Goal: Task Accomplishment & Management: Complete application form

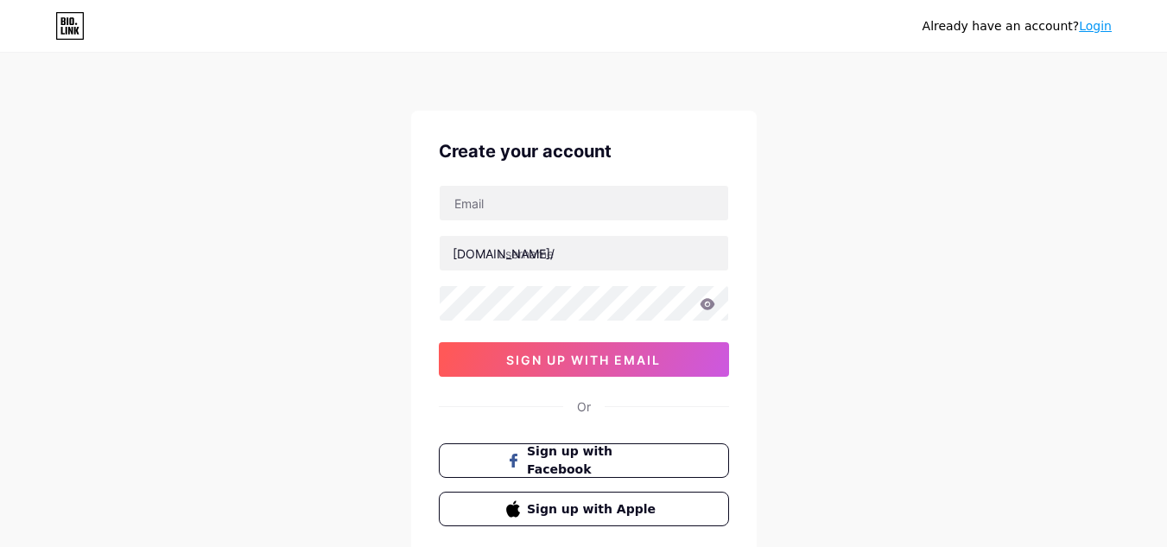
click at [557, 263] on input "text" at bounding box center [584, 253] width 288 height 35
type input "planoroofing"
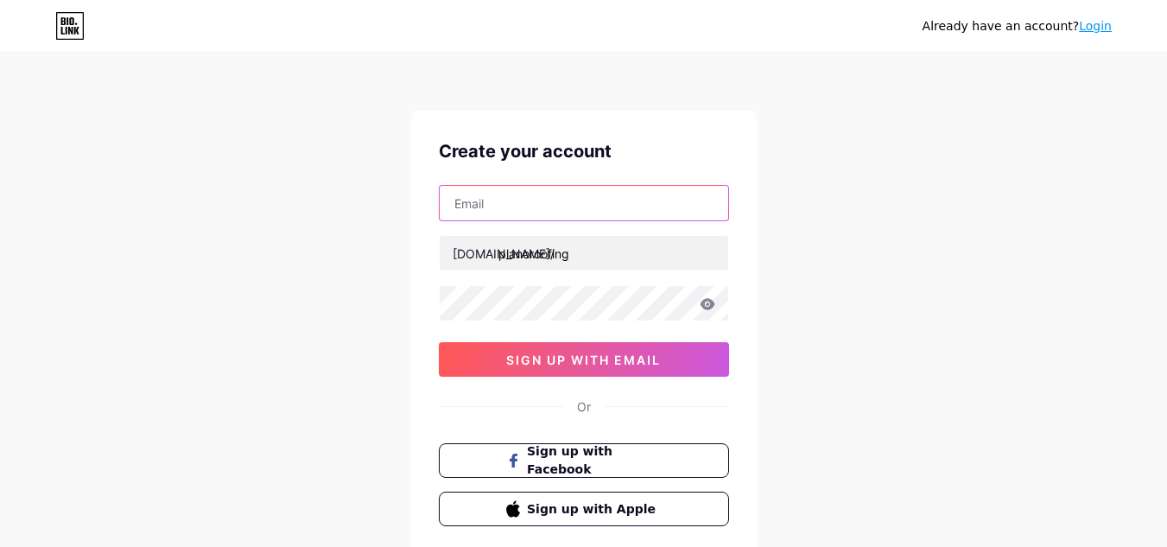
click at [573, 206] on input "text" at bounding box center [584, 203] width 288 height 35
paste input "[EMAIL_ADDRESS][DOMAIN_NAME]"
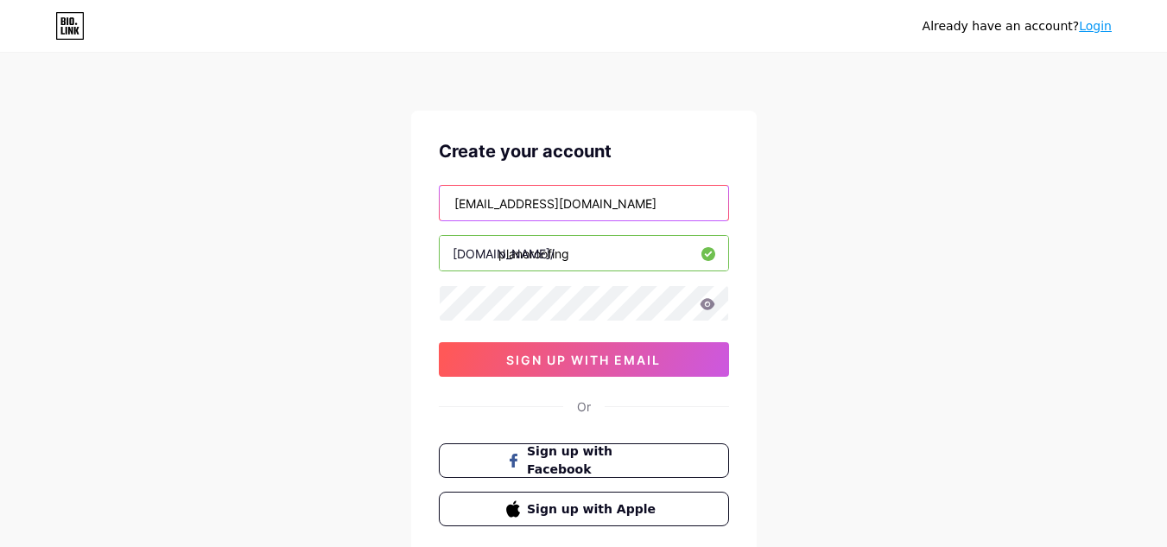
type input "[EMAIL_ADDRESS][DOMAIN_NAME]"
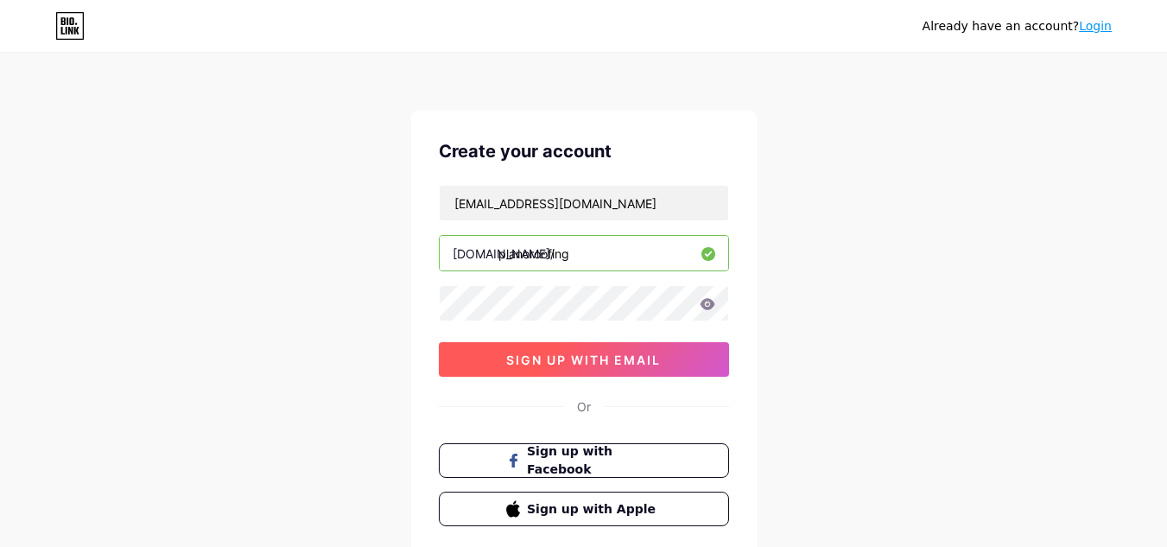
drag, startPoint x: 436, startPoint y: 356, endPoint x: 447, endPoint y: 356, distance: 11.2
click at [437, 356] on div "Create your account [EMAIL_ADDRESS][DOMAIN_NAME] [DOMAIN_NAME]/ planoroofing si…" at bounding box center [583, 332] width 345 height 443
click at [480, 358] on button "sign up with email" at bounding box center [584, 359] width 290 height 35
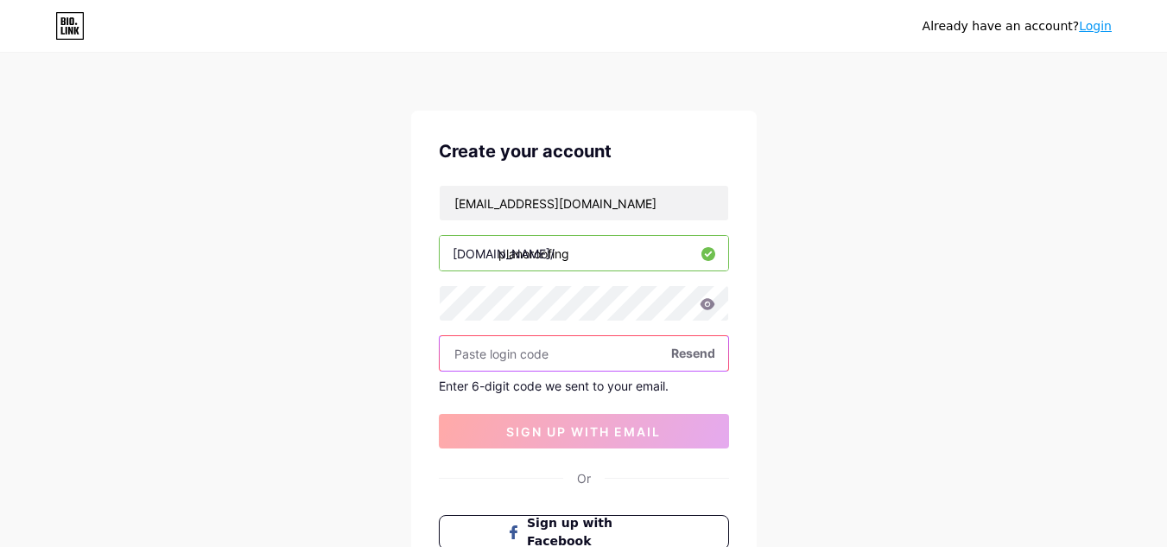
paste input "783975"
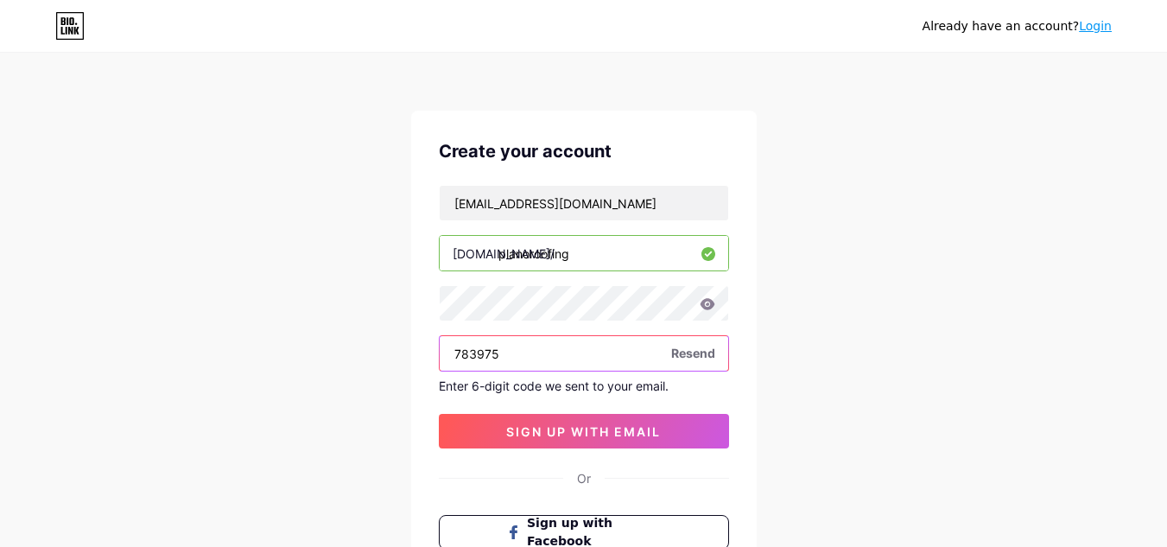
type input "783975"
click at [576, 454] on div "Create your account [EMAIL_ADDRESS][DOMAIN_NAME] [DOMAIN_NAME]/ planoroofing 78…" at bounding box center [583, 368] width 345 height 515
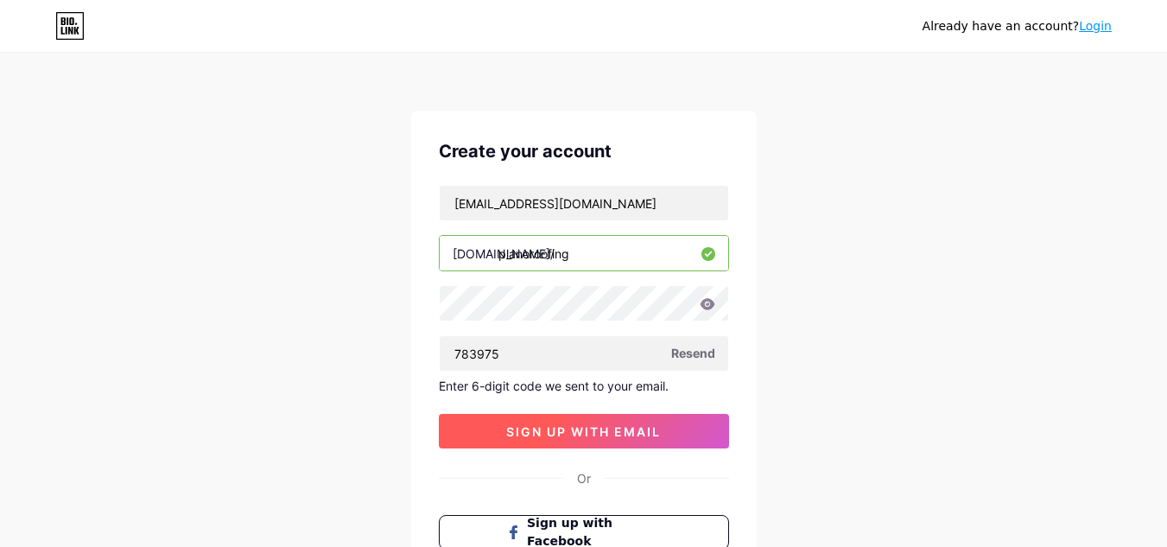
click at [592, 426] on span "sign up with email" at bounding box center [583, 431] width 155 height 15
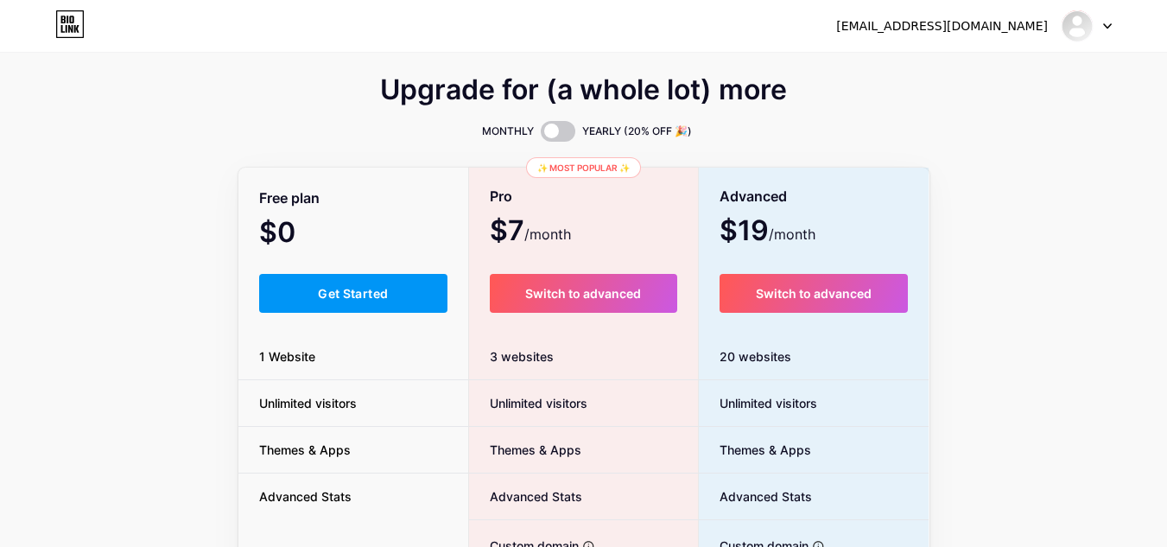
click at [597, 362] on div "3 websites" at bounding box center [583, 356] width 229 height 47
click at [382, 276] on button "Get Started" at bounding box center [353, 293] width 189 height 39
click at [379, 293] on span "Get Started" at bounding box center [353, 293] width 70 height 15
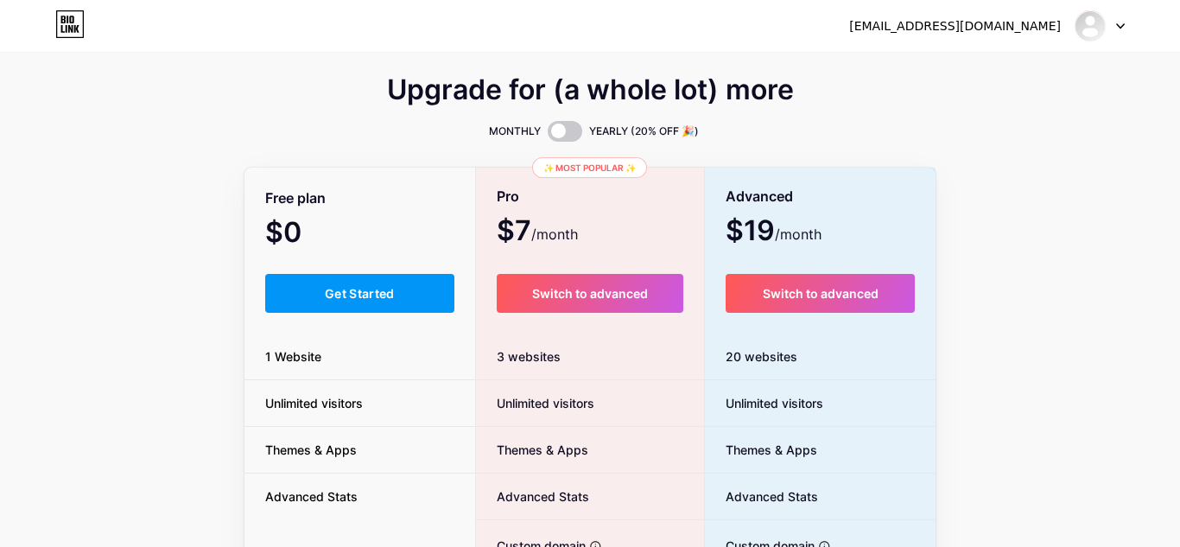
click at [356, 297] on html "[EMAIL_ADDRESS][DOMAIN_NAME] Dashboard Logout Link Copied Upgrade for (a whole …" at bounding box center [590, 424] width 1180 height 848
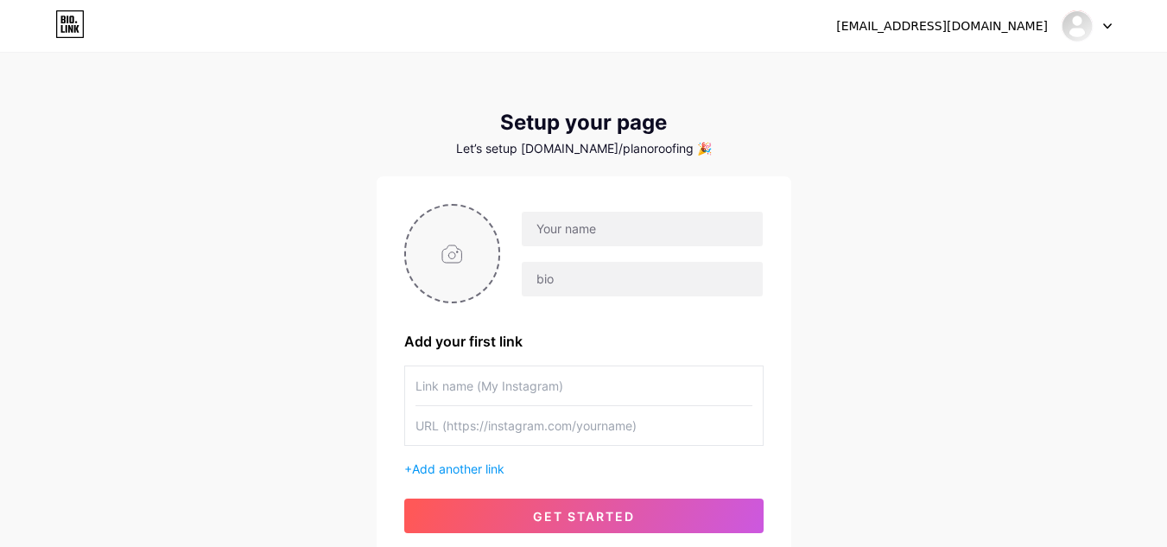
click at [447, 265] on input "file" at bounding box center [452, 254] width 93 height 96
type input "C:\fakepath\200.jpg"
click at [576, 246] on div at bounding box center [642, 229] width 242 height 36
drag, startPoint x: 624, startPoint y: 244, endPoint x: 637, endPoint y: 246, distance: 12.4
click at [624, 244] on input "text" at bounding box center [642, 229] width 240 height 35
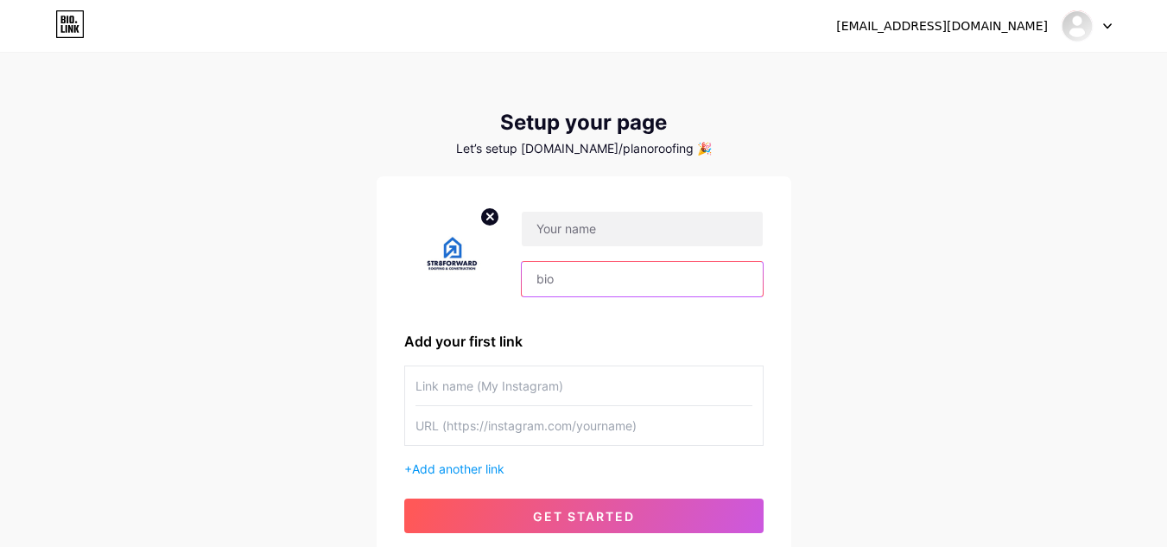
click at [635, 292] on input "text" at bounding box center [642, 279] width 240 height 35
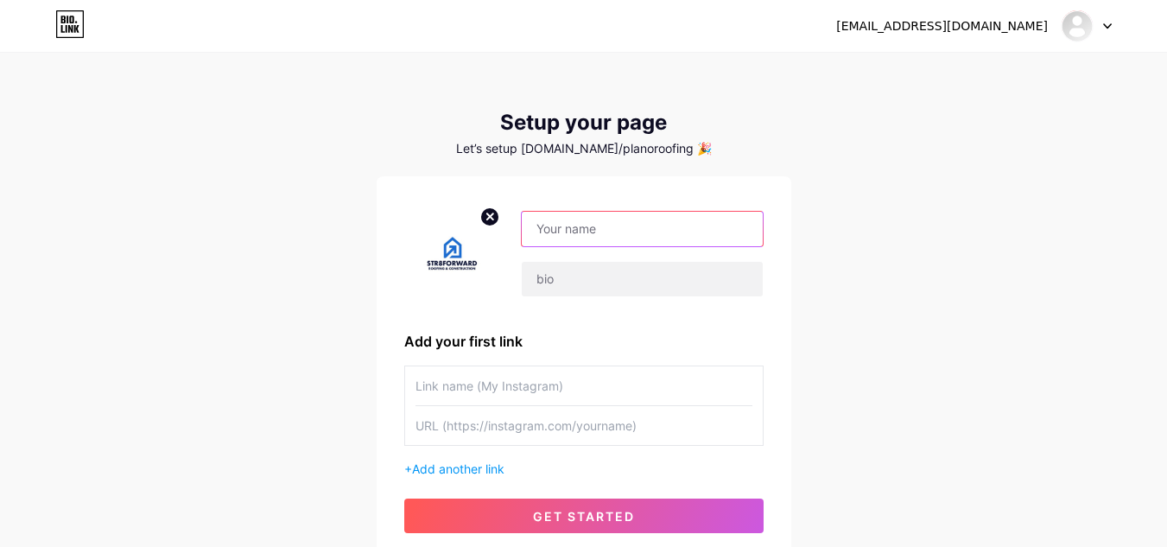
click at [637, 226] on input "text" at bounding box center [642, 229] width 240 height 35
paste input "Planoroofing"
type input "Planoroofing"
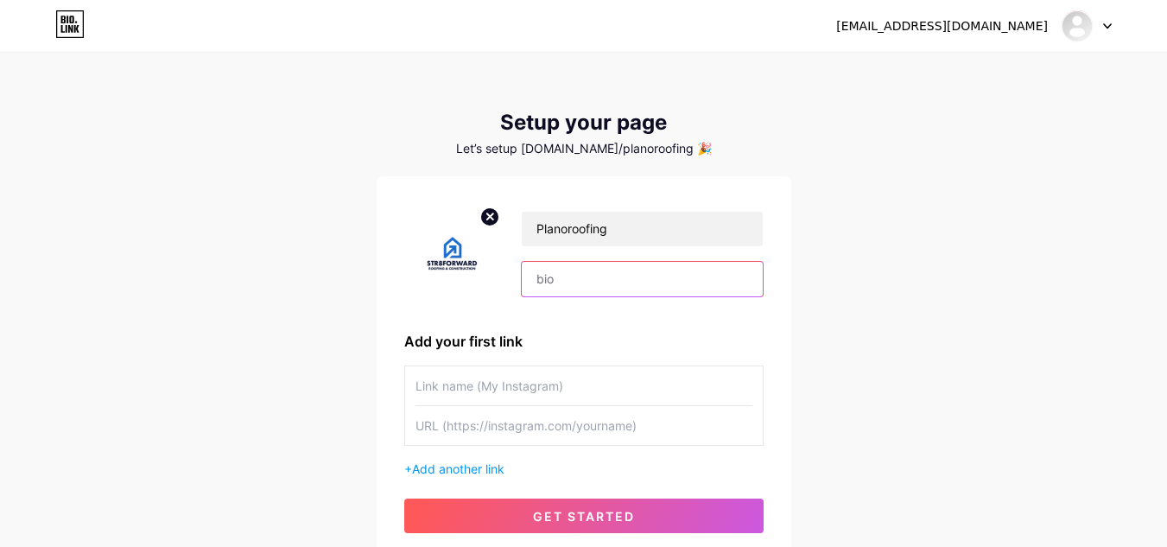
click at [570, 282] on input "text" at bounding box center [642, 279] width 240 height 35
paste input "Str8Forward Roofing & Construction is Plano’s trusted provider of expert roofin…"
type input "Str8Forward Roofing & Construction is Plano’s trusted provider of expert roofin…"
click at [583, 389] on input "text" at bounding box center [583, 385] width 337 height 39
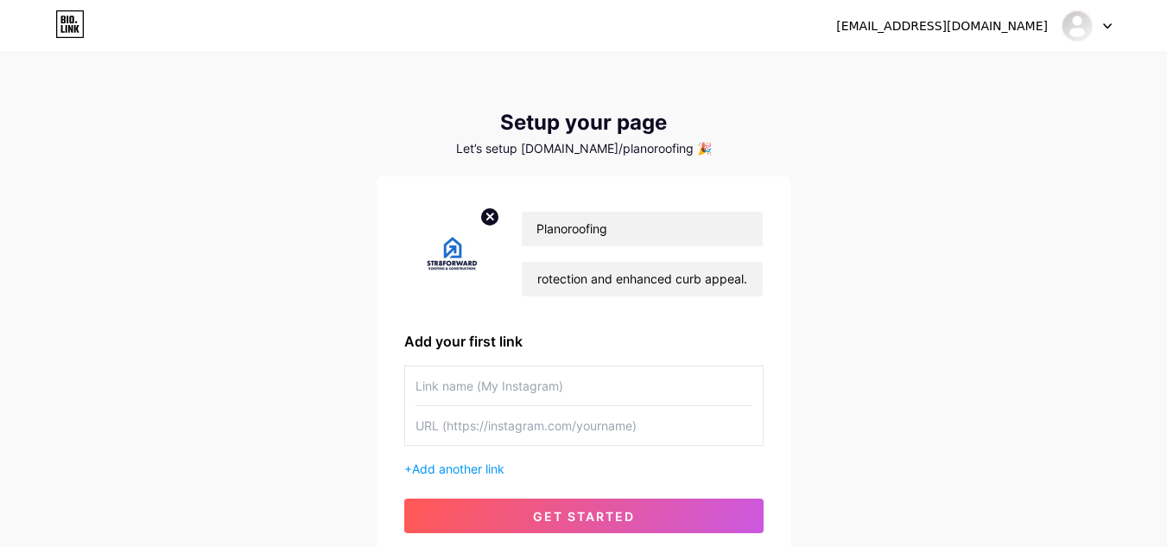
scroll to position [0, 0]
click at [582, 383] on input "text" at bounding box center [583, 385] width 337 height 39
paste input "Roof Inspection Plano [GEOGRAPHIC_DATA]"
type input "Roof Inspection Plano [GEOGRAPHIC_DATA]"
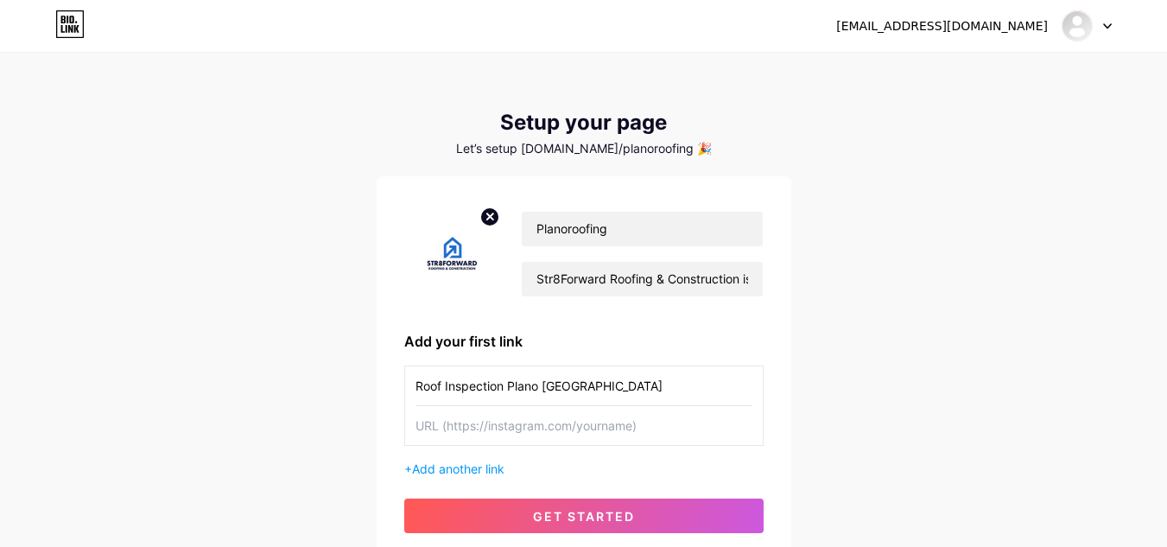
click at [545, 414] on input "text" at bounding box center [583, 425] width 337 height 39
click at [576, 431] on input "text" at bounding box center [583, 425] width 337 height 39
paste input "[URL][DOMAIN_NAME]"
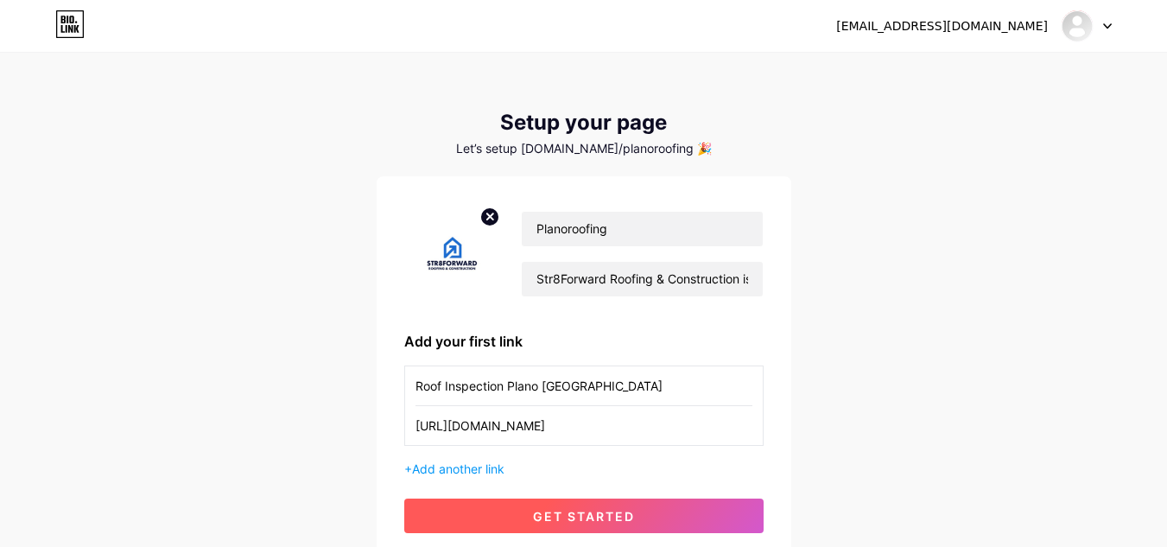
type input "[URL][DOMAIN_NAME]"
click at [566, 523] on span "get started" at bounding box center [584, 516] width 102 height 15
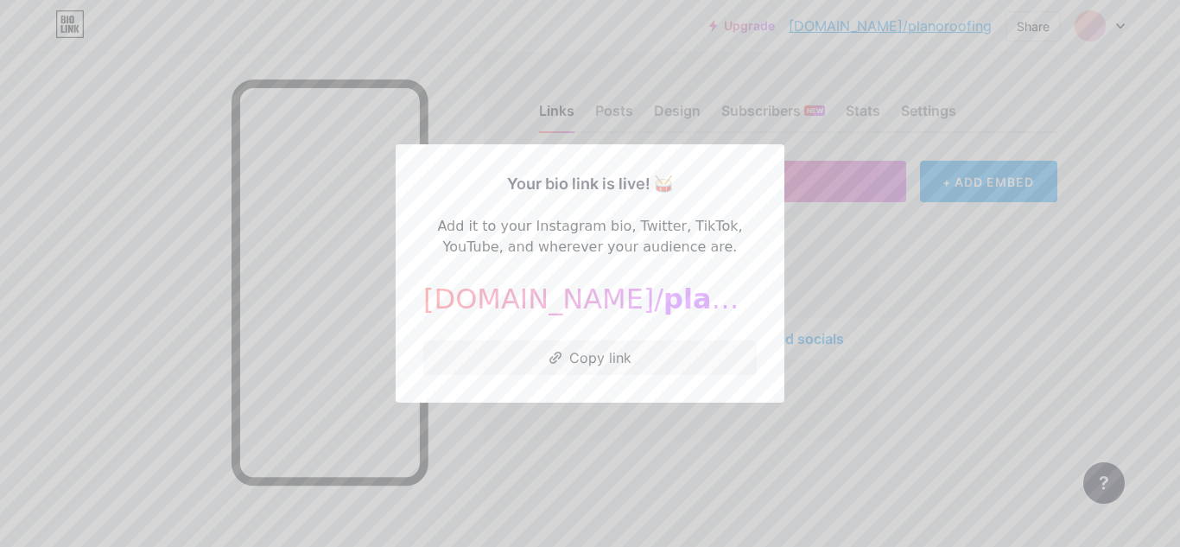
click at [613, 383] on div "Your bio link is live! 🥁 Add it to your Instagram bio, Twitter, TikTok, YouTube…" at bounding box center [590, 273] width 389 height 258
click at [613, 371] on button "Copy link" at bounding box center [589, 357] width 333 height 35
